Goal: Task Accomplishment & Management: Complete application form

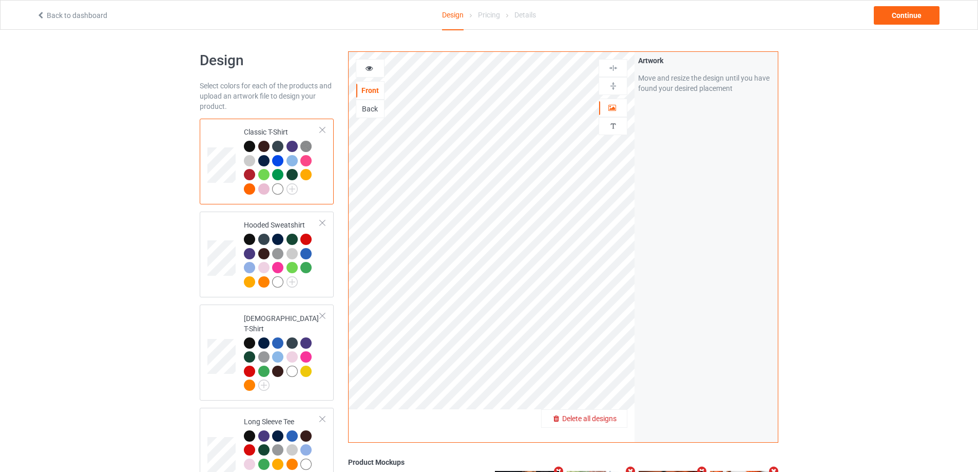
click at [608, 421] on span "Delete all designs" at bounding box center [589, 418] width 54 height 8
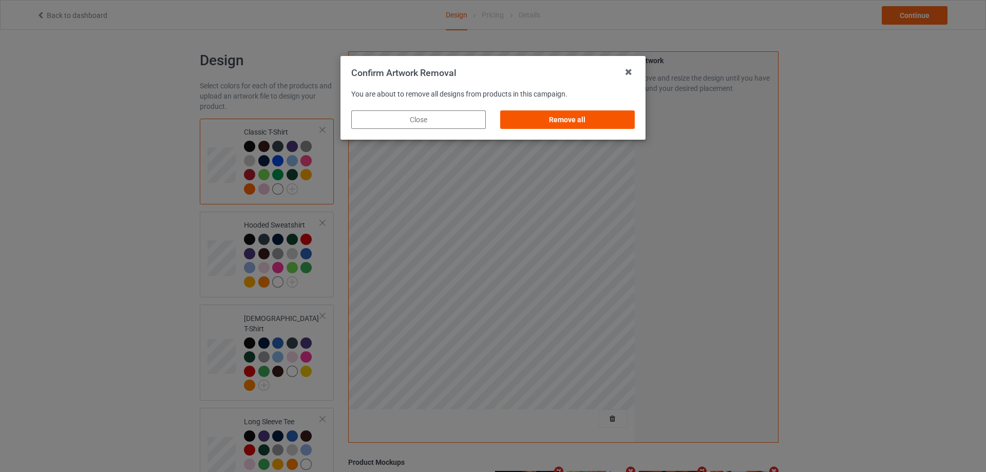
click at [549, 121] on div "Remove all" at bounding box center [567, 119] width 135 height 18
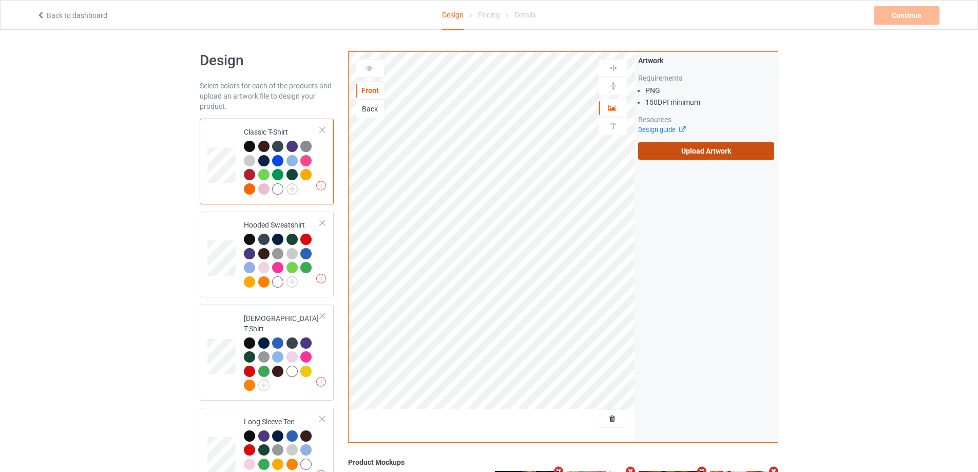
click at [685, 154] on label "Upload Artwork" at bounding box center [706, 150] width 136 height 17
click at [0, 0] on input "Upload Artwork" at bounding box center [0, 0] width 0 height 0
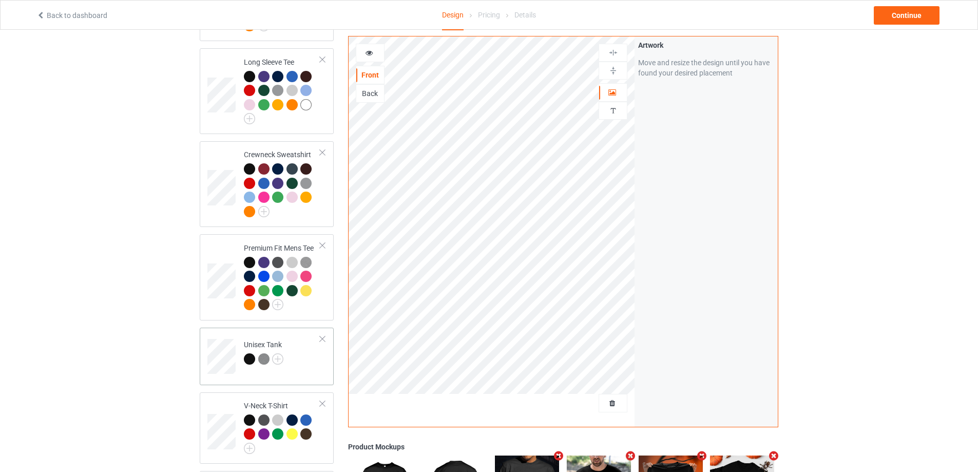
scroll to position [719, 0]
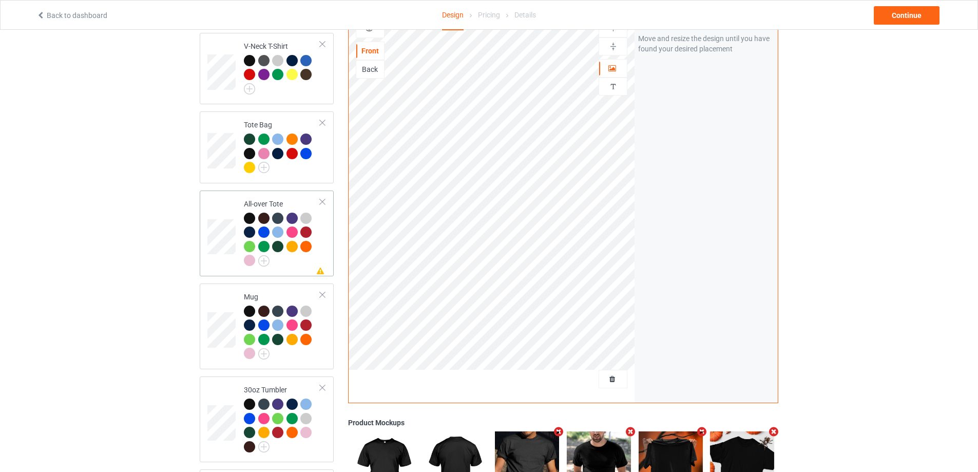
click at [296, 266] on td "Missing artwork on 1 side(s) All-over Tote" at bounding box center [282, 234] width 88 height 78
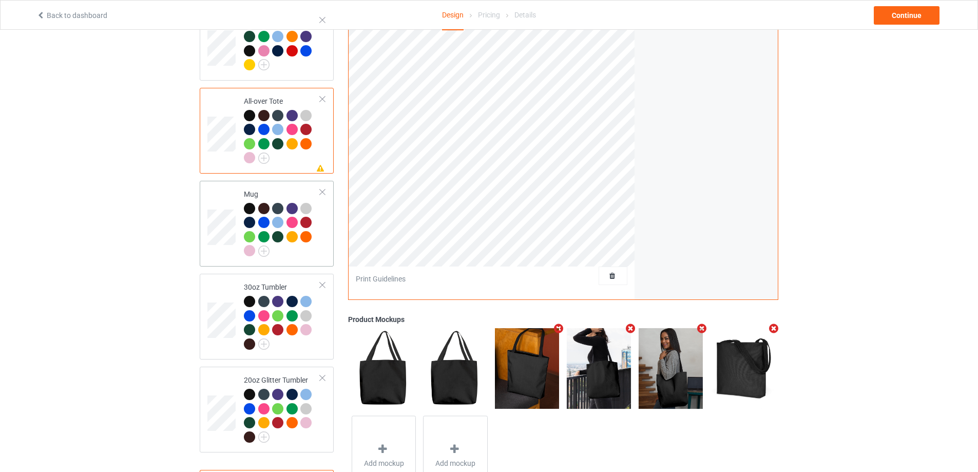
click at [305, 251] on div at bounding box center [282, 231] width 77 height 56
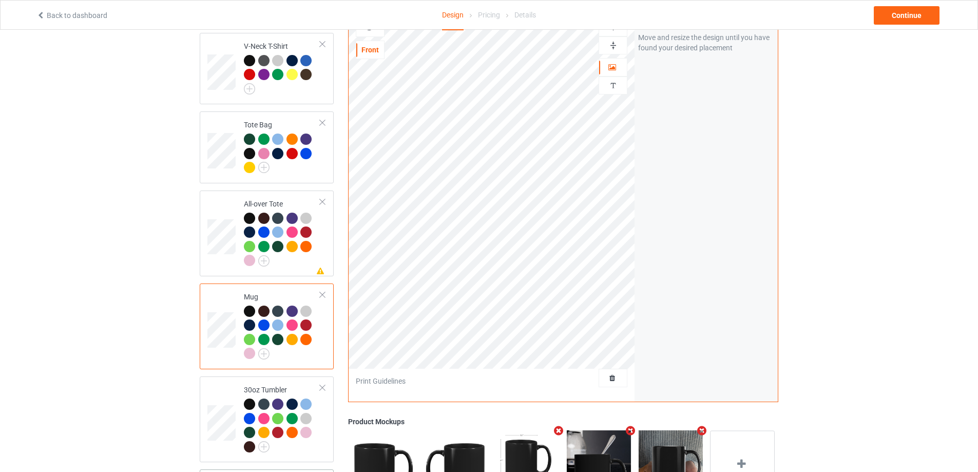
scroll to position [868, 0]
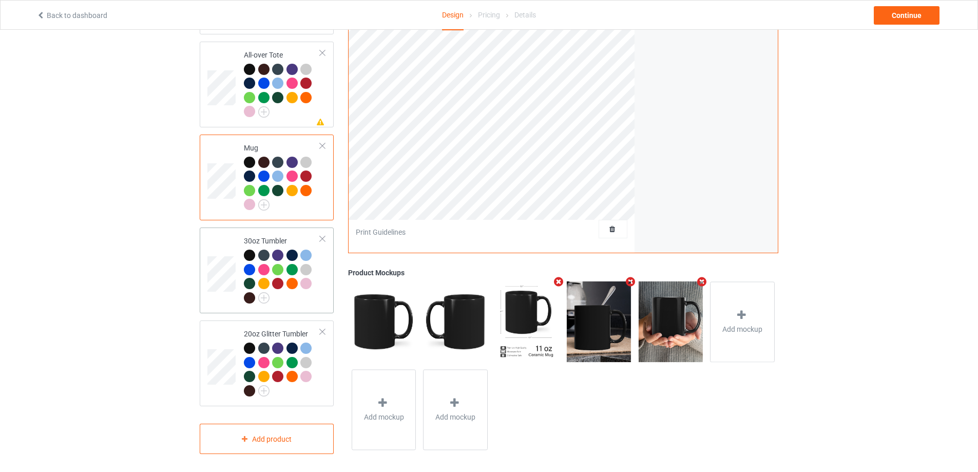
click at [313, 297] on div at bounding box center [282, 278] width 77 height 56
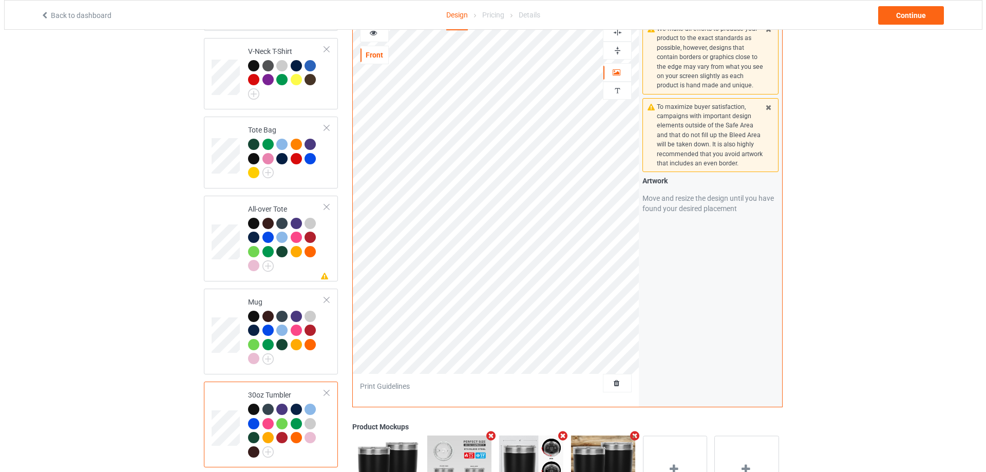
scroll to position [868, 0]
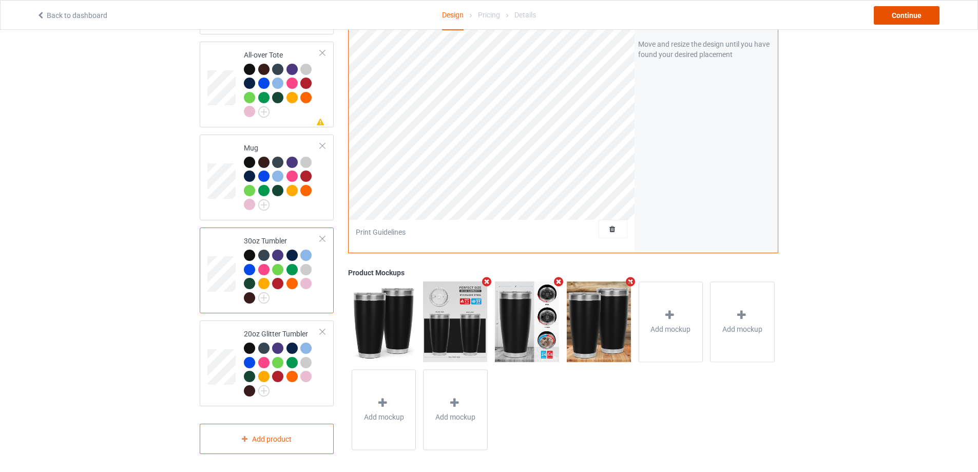
click at [912, 22] on div "Continue" at bounding box center [907, 15] width 66 height 18
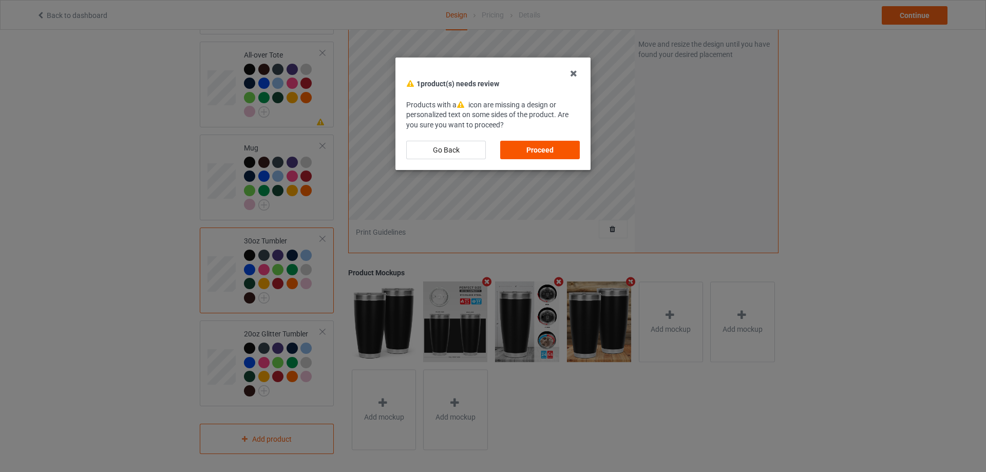
click at [539, 154] on div "Proceed" at bounding box center [540, 150] width 80 height 18
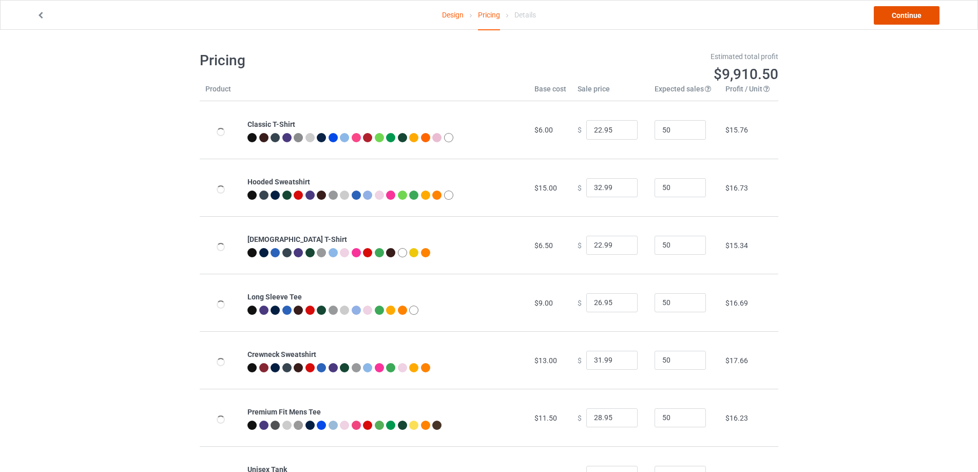
click at [907, 17] on link "Continue" at bounding box center [907, 15] width 66 height 18
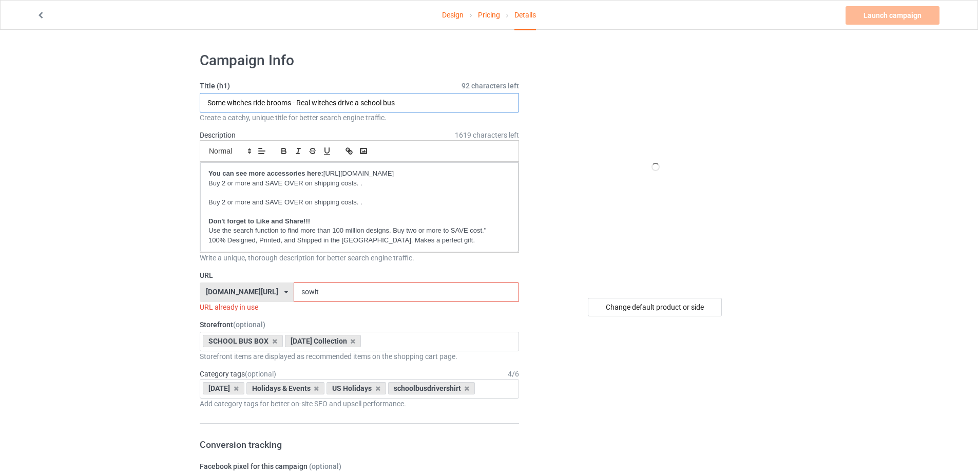
click at [276, 103] on input "Some witches ride brooms - Real witches drive a school bus" at bounding box center [359, 103] width 319 height 20
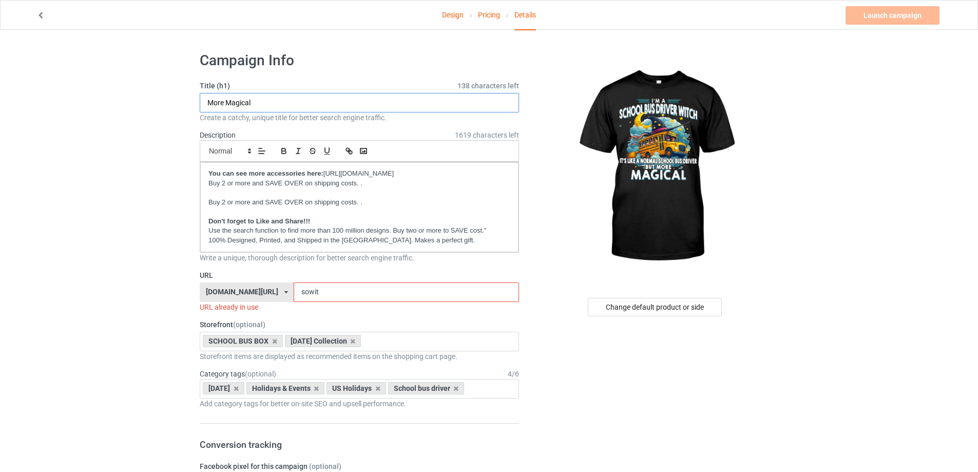
type input "More Magical"
click at [346, 300] on input "sowit" at bounding box center [406, 292] width 225 height 20
click at [347, 297] on input "sowit" at bounding box center [406, 292] width 225 height 20
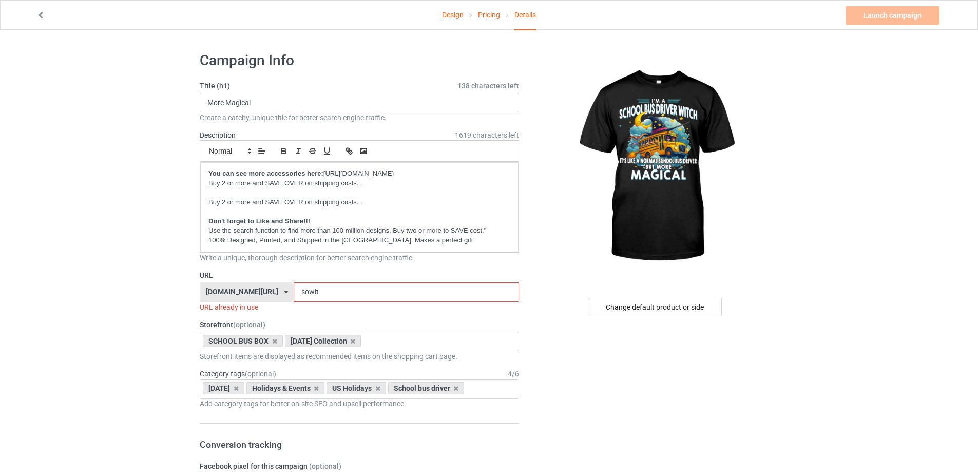
click at [347, 297] on input "sowit" at bounding box center [406, 292] width 225 height 20
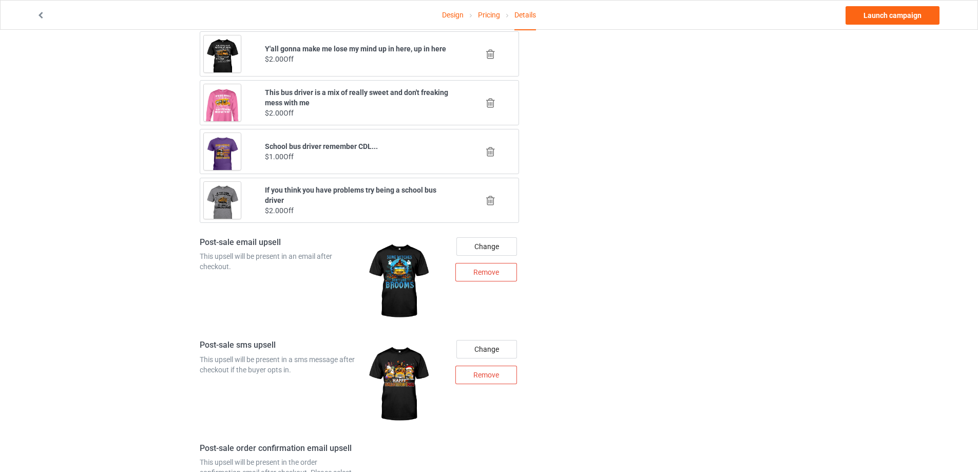
scroll to position [1275, 0]
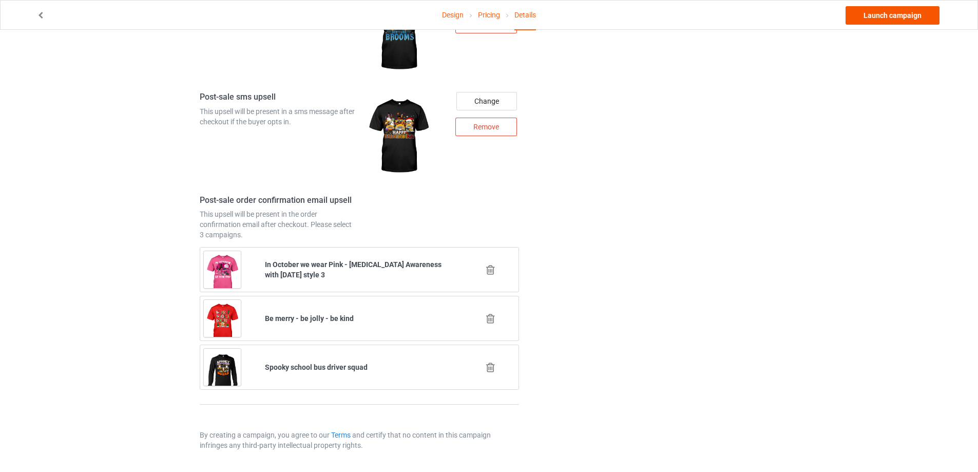
type input "magi"
click at [902, 16] on link "Launch campaign" at bounding box center [893, 15] width 94 height 18
